Goal: Find specific page/section: Find specific page/section

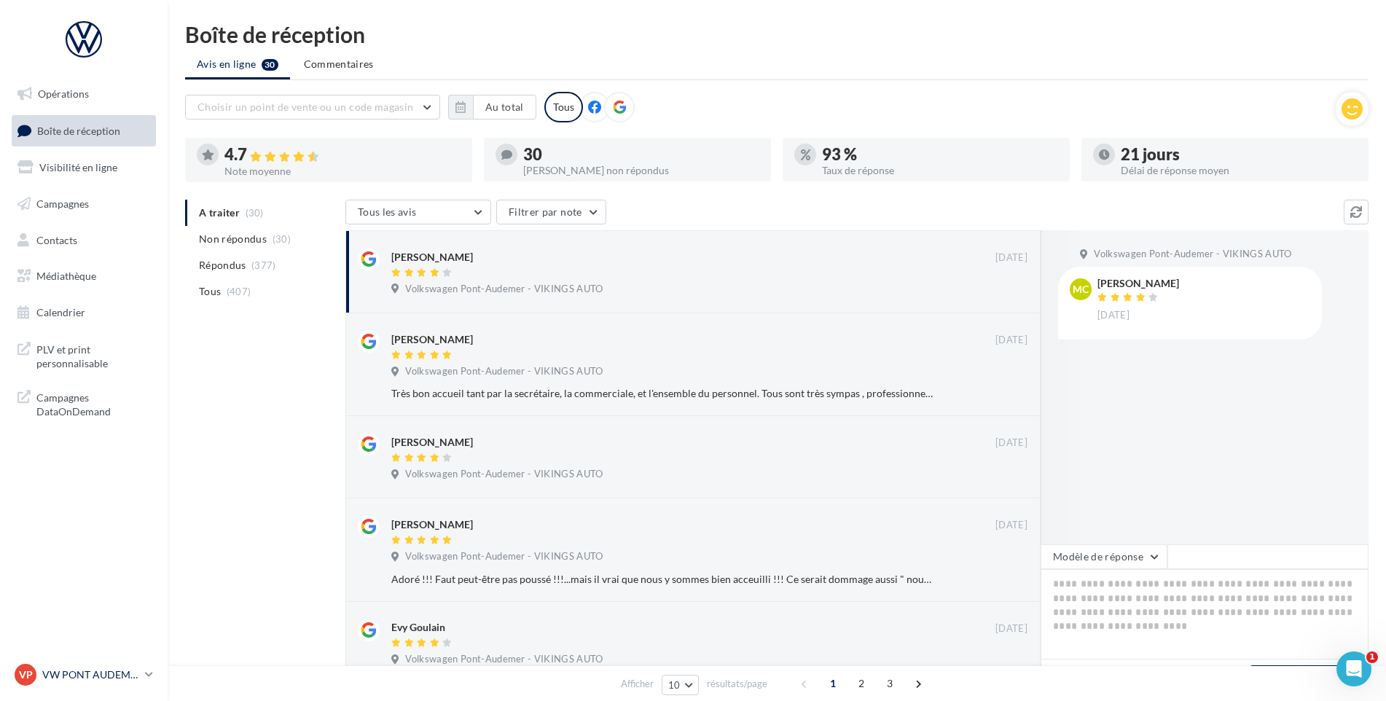
click at [108, 676] on p "VW PONT AUDEMER" at bounding box center [90, 674] width 97 height 15
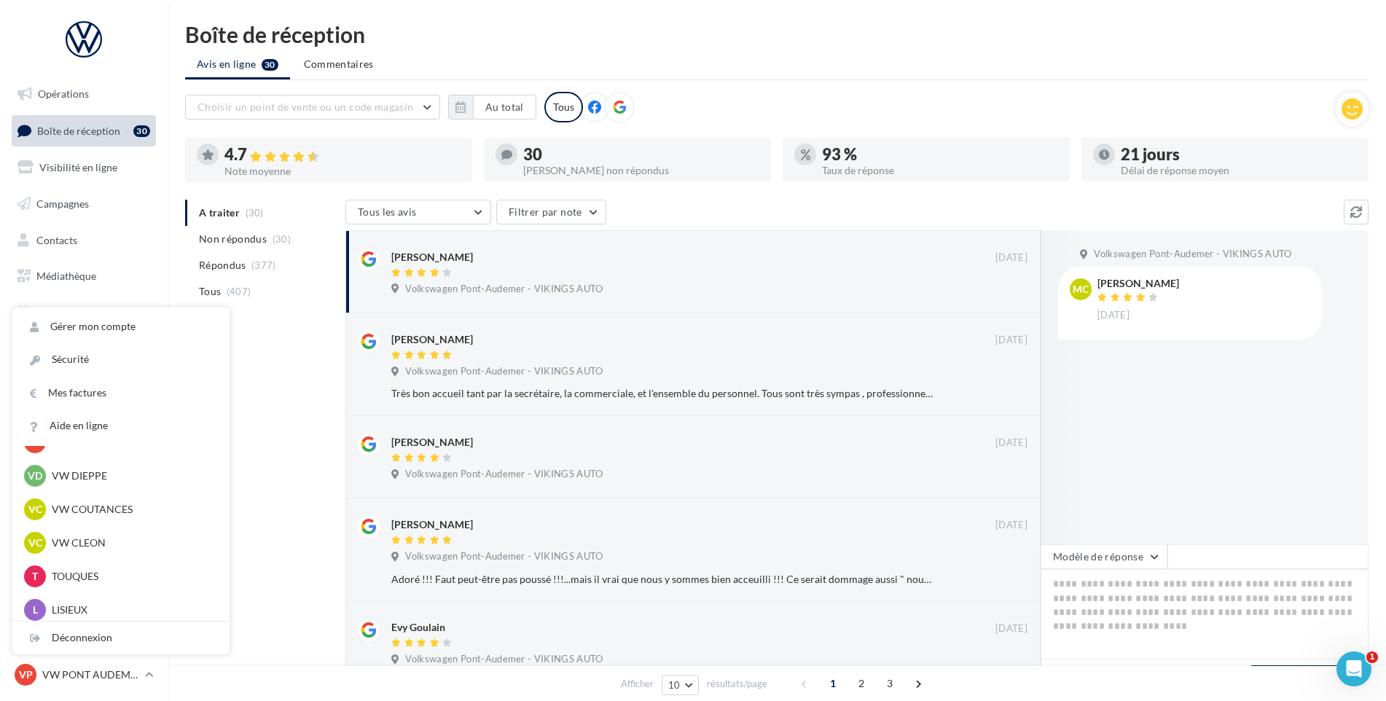
scroll to position [323, 0]
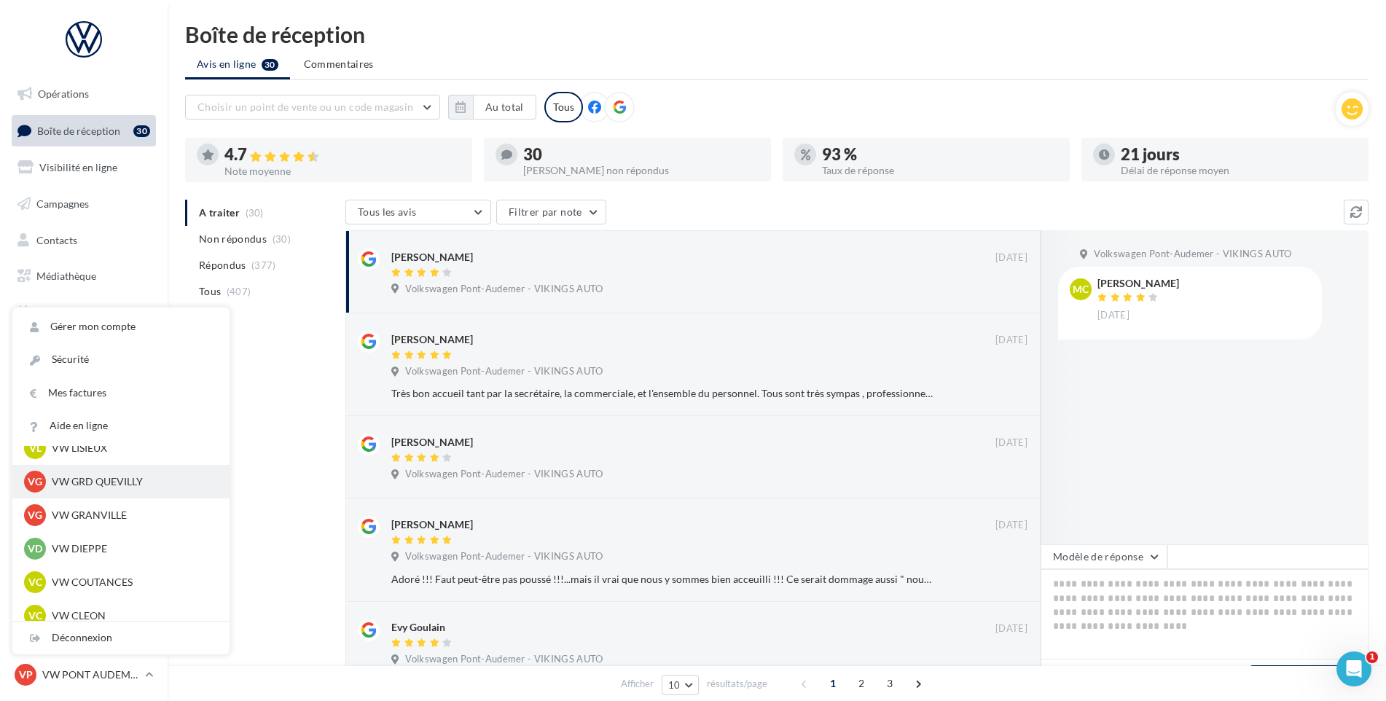
click at [117, 484] on p "VW GRD QUEVILLY" at bounding box center [132, 481] width 160 height 15
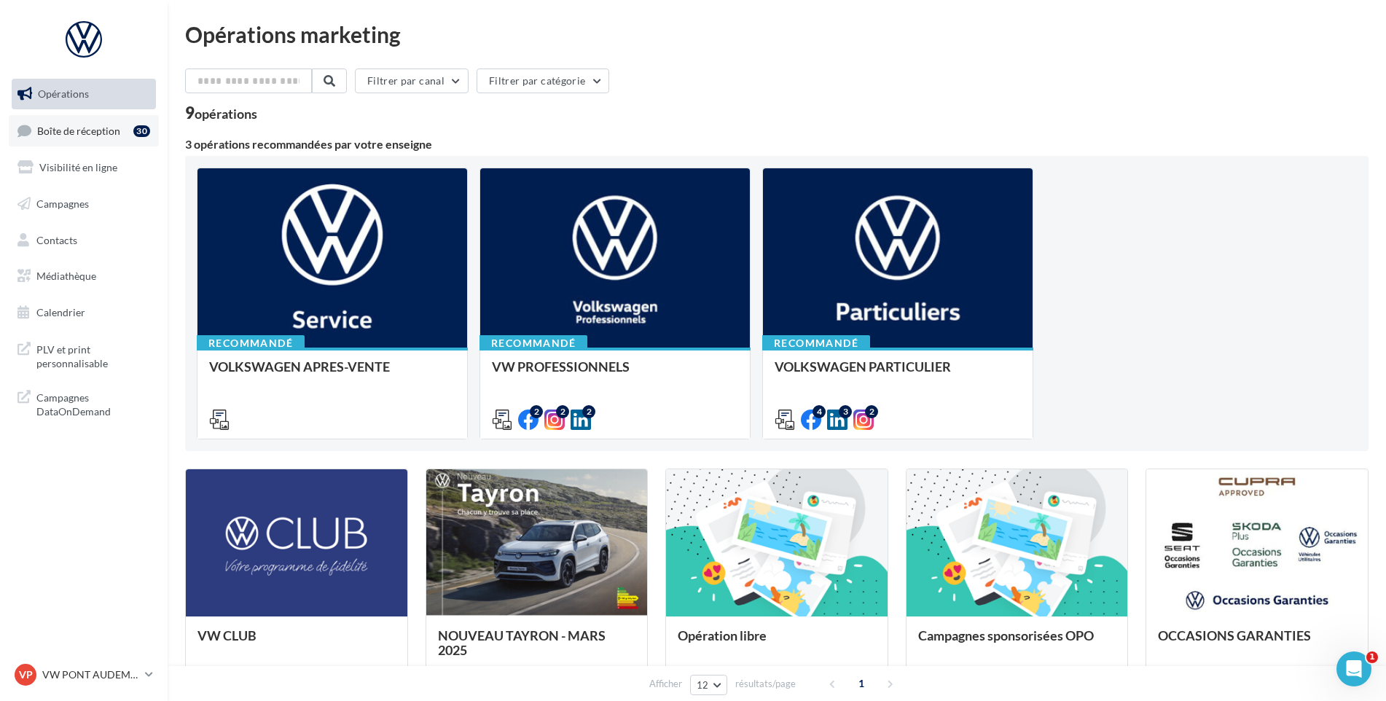
click at [122, 125] on link "Boîte de réception 30" at bounding box center [84, 130] width 150 height 31
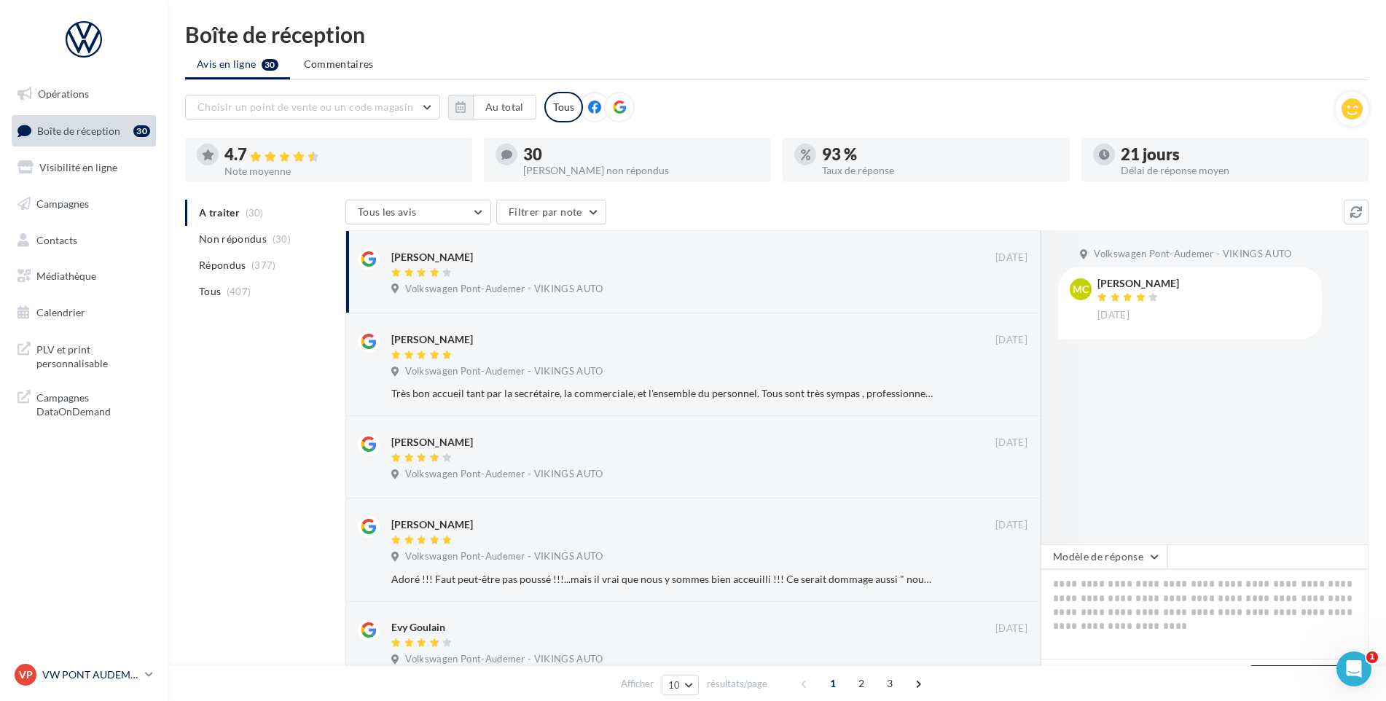
click at [103, 679] on p "VW PONT AUDEMER" at bounding box center [90, 674] width 97 height 15
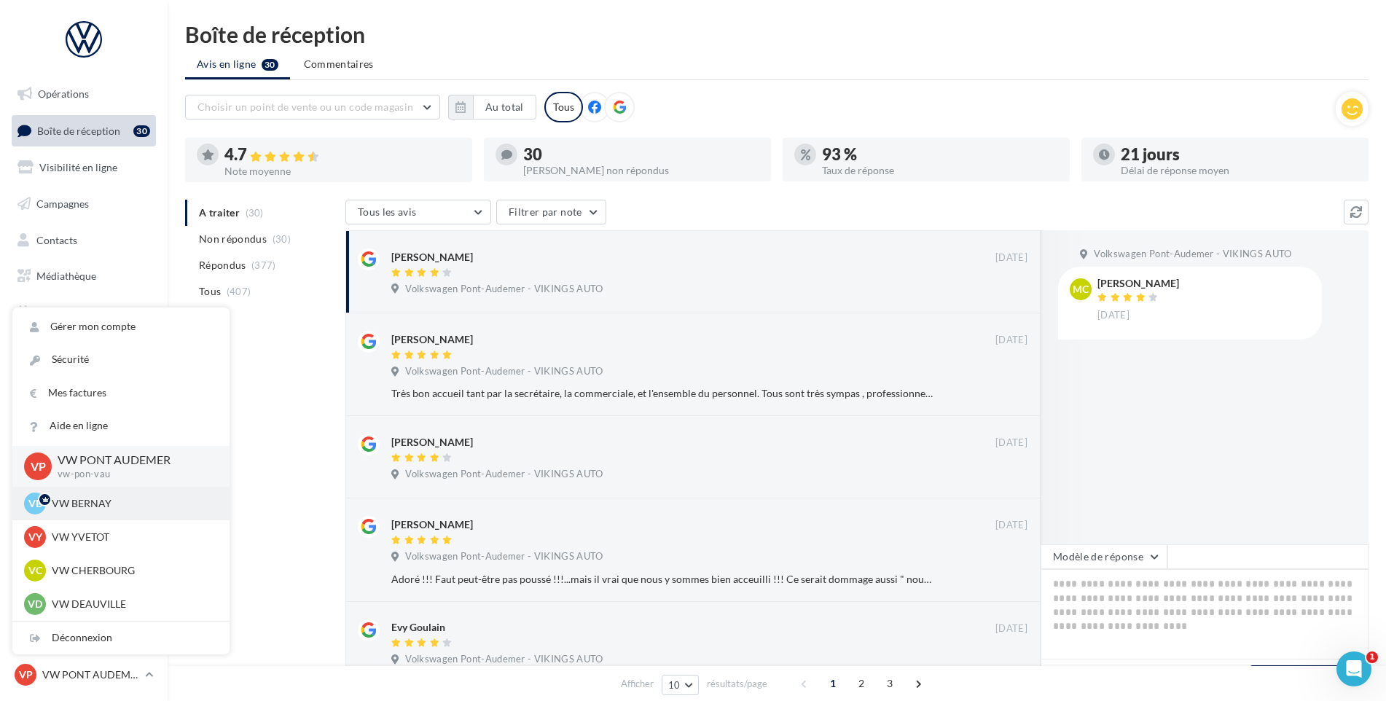
click at [106, 507] on p "VW BERNAY" at bounding box center [132, 503] width 160 height 15
